Goal: Book appointment/travel/reservation

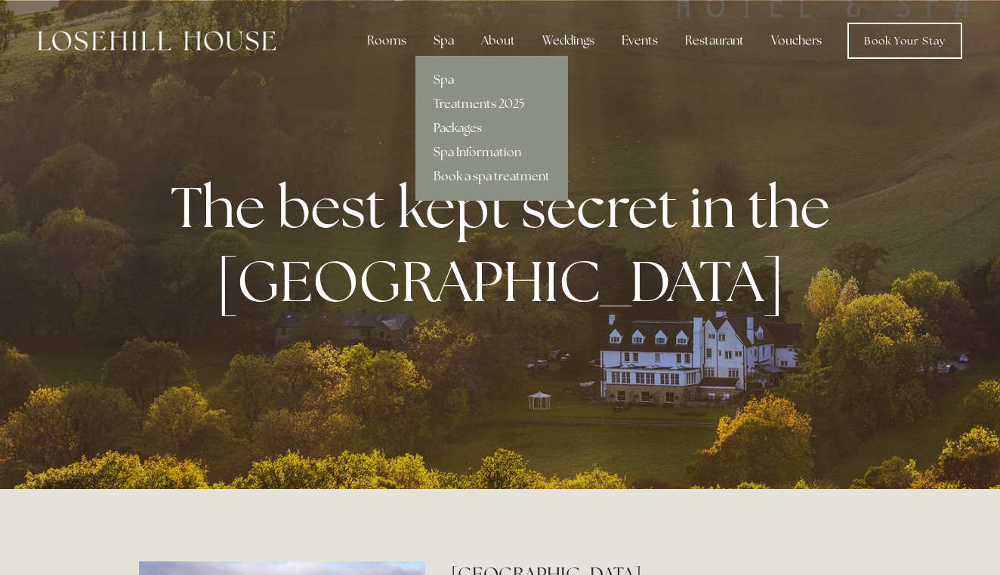
click at [457, 124] on link "Packages" at bounding box center [491, 128] width 153 height 24
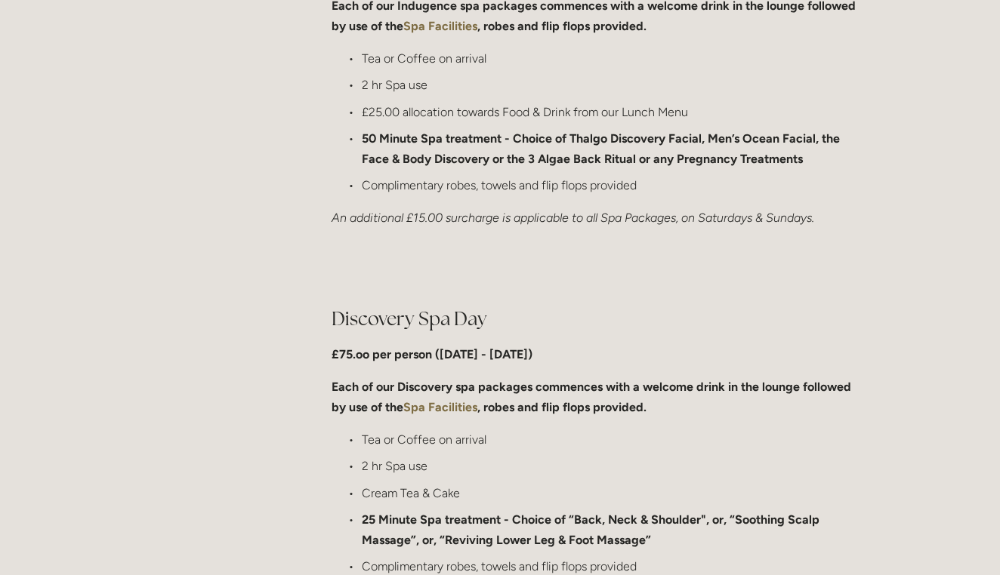
scroll to position [964, 0]
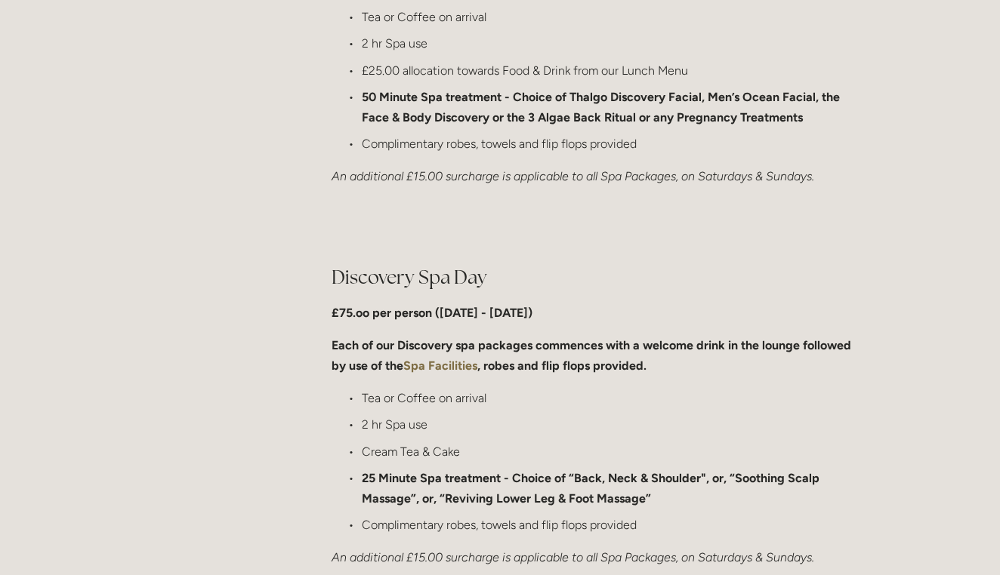
click at [428, 364] on strong "Spa Facilities" at bounding box center [440, 366] width 74 height 14
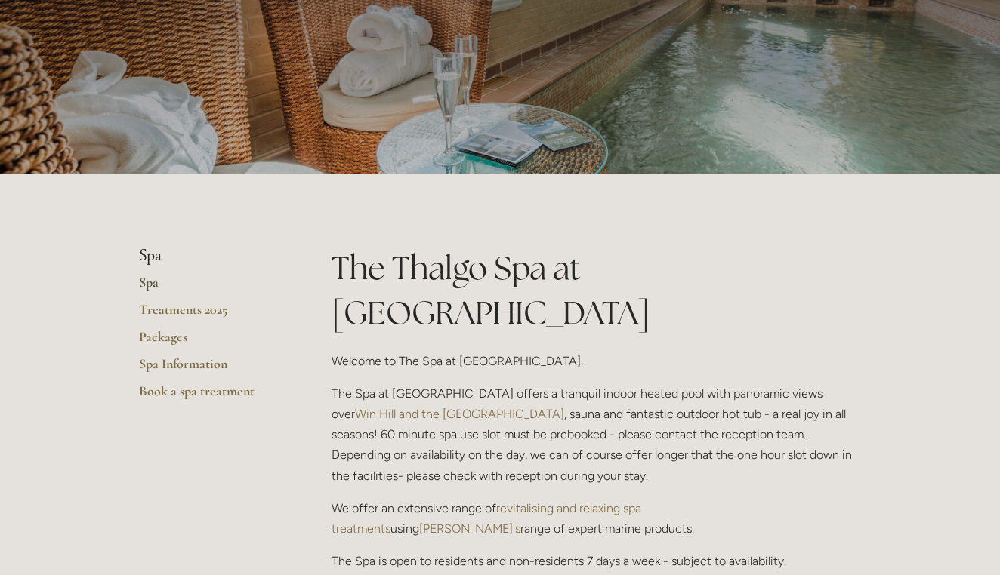
scroll to position [132, 0]
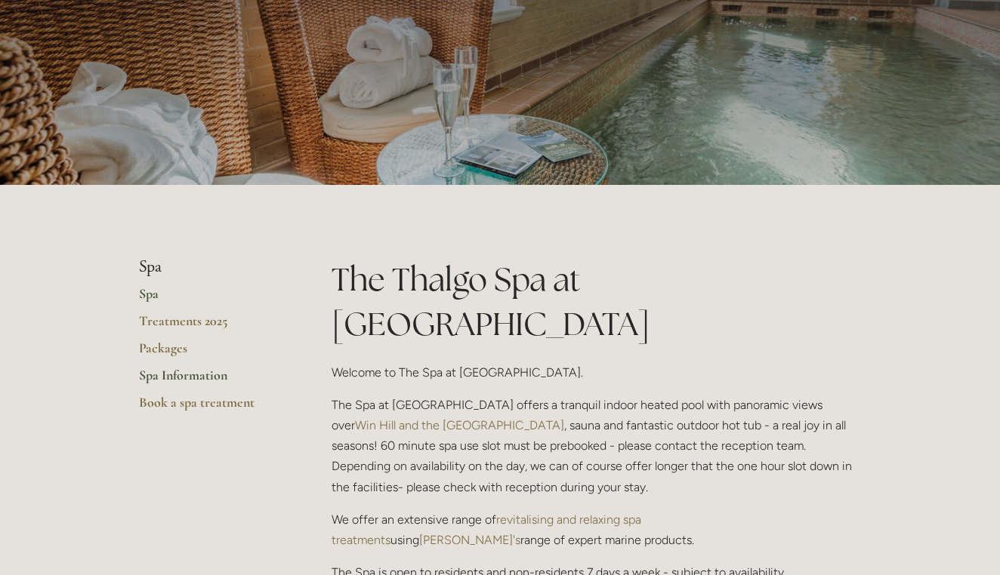
click at [209, 372] on link "Spa Information" at bounding box center [211, 380] width 144 height 27
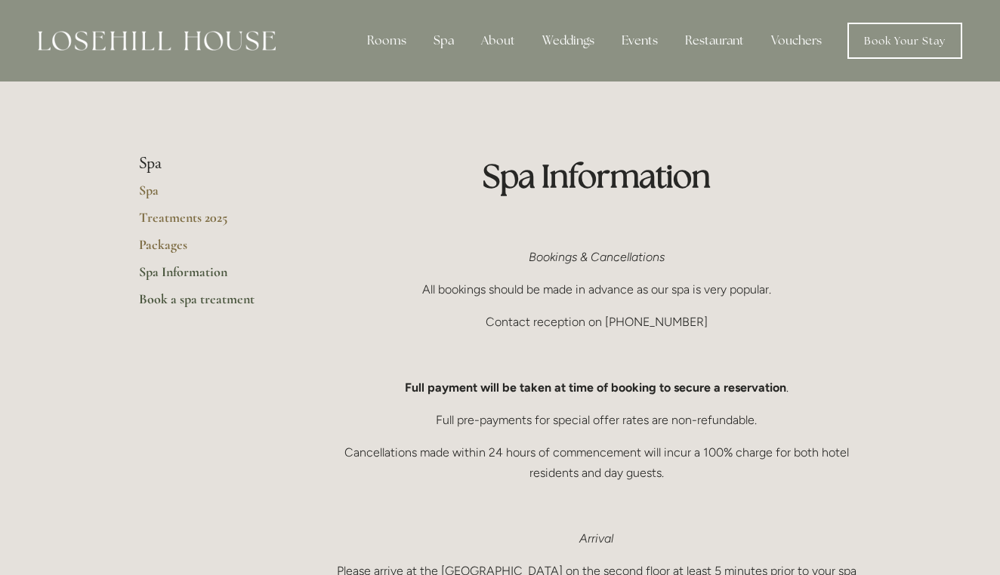
click at [220, 303] on link "Book a spa treatment" at bounding box center [211, 304] width 144 height 27
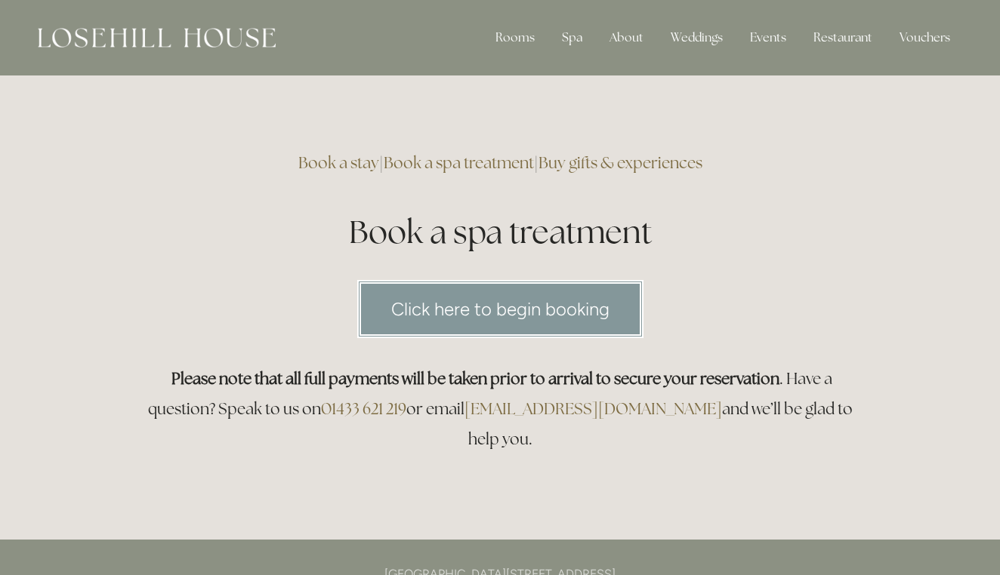
click at [409, 307] on link "Click here to begin booking" at bounding box center [500, 309] width 286 height 58
click at [621, 158] on link "Buy gifts & experiences" at bounding box center [620, 163] width 164 height 20
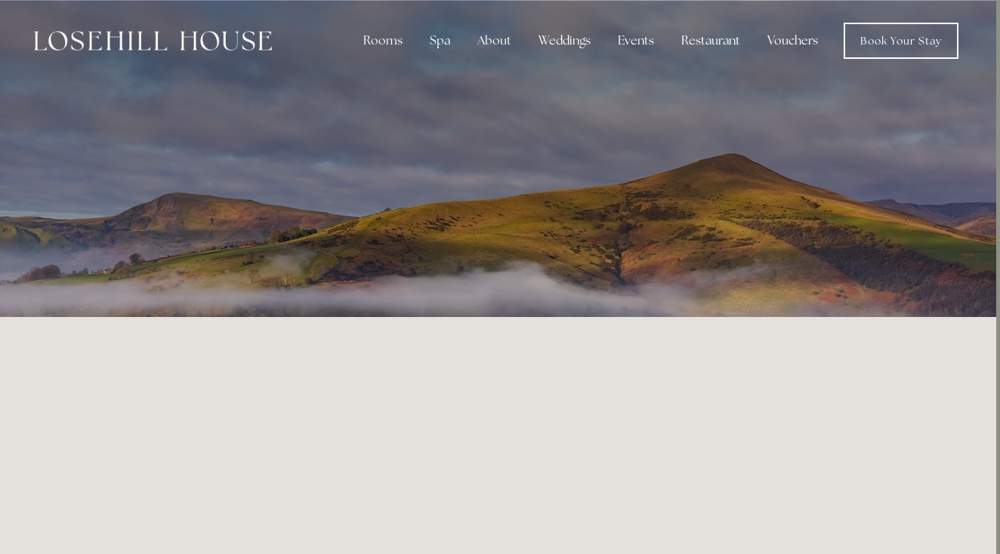
scroll to position [0, 4]
click at [880, 32] on link "Book Your Stay" at bounding box center [900, 41] width 115 height 36
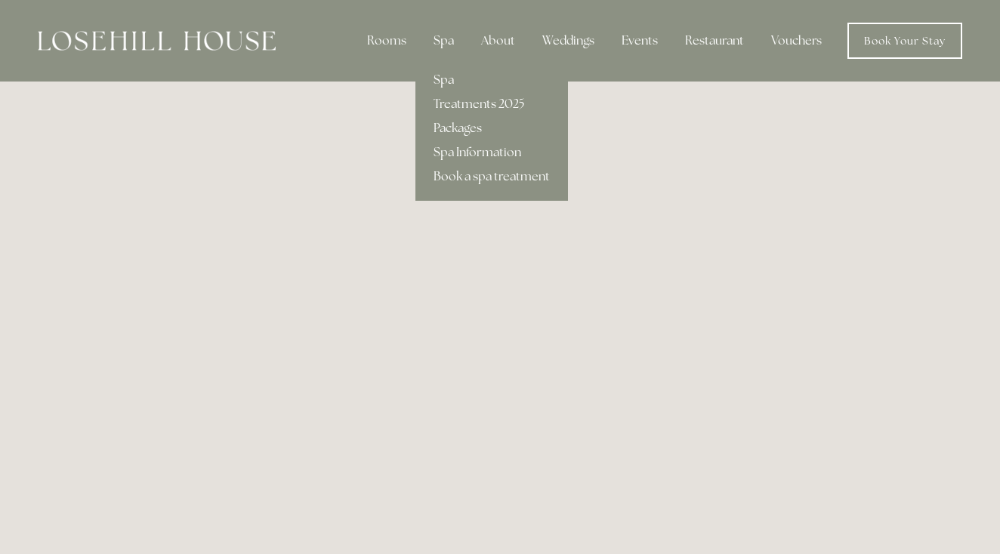
click at [444, 78] on link "Spa" at bounding box center [491, 80] width 153 height 24
